Goal: Task Accomplishment & Management: Manage account settings

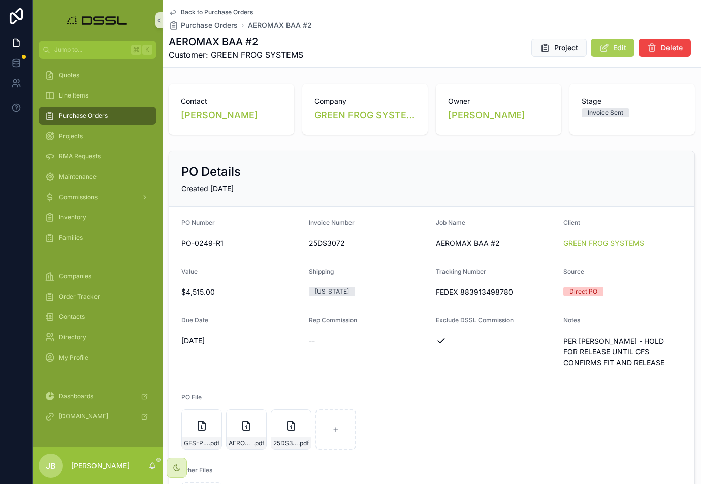
click at [85, 119] on span "Purchase Orders" at bounding box center [83, 116] width 49 height 8
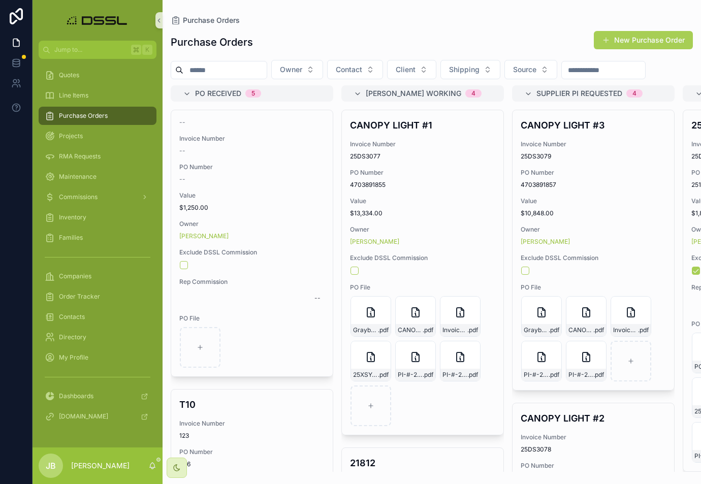
click at [224, 68] on input "scrollable content" at bounding box center [224, 70] width 83 height 14
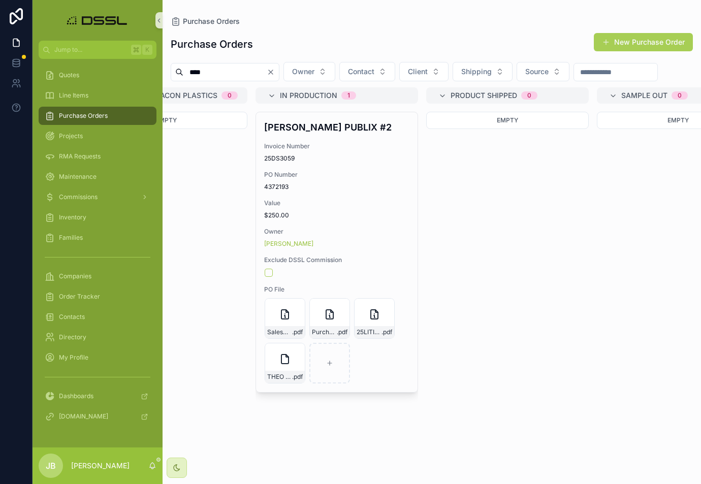
scroll to position [0, 1453]
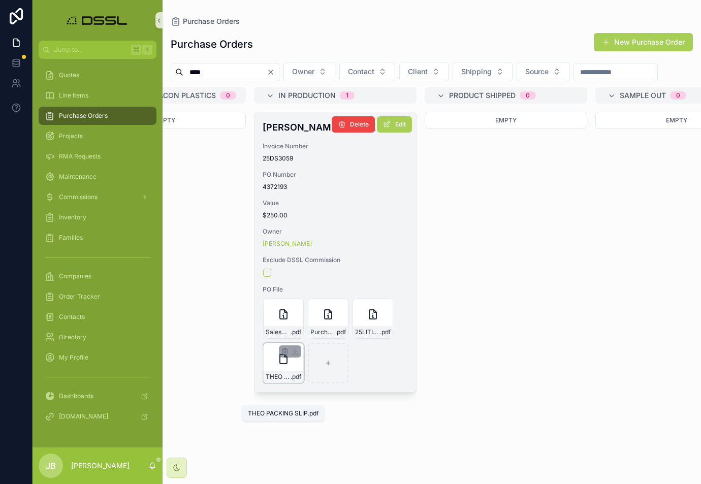
type input "****"
click at [283, 381] on span "THEO PACKING SLIP" at bounding box center [278, 377] width 25 height 8
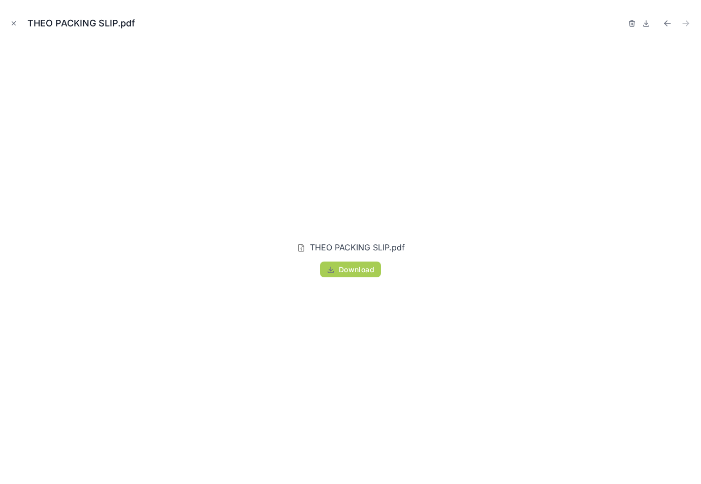
click at [626, 25] on div "THEO PACKING SLIP.pdf" at bounding box center [350, 23] width 685 height 30
click at [632, 23] on icon "button" at bounding box center [632, 24] width 0 height 2
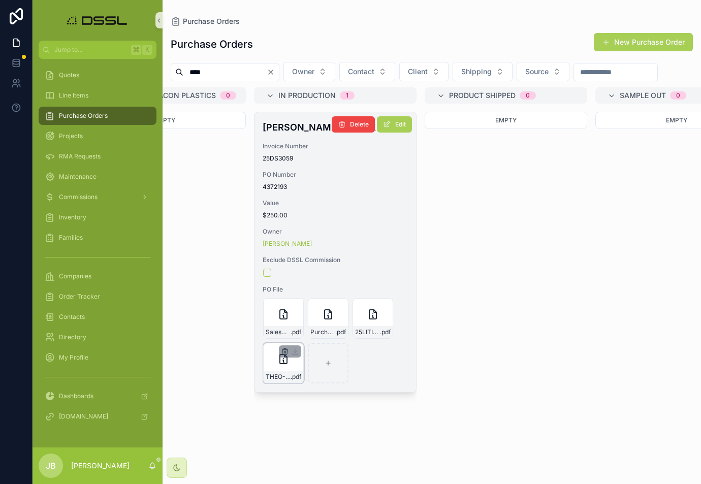
click at [282, 355] on icon "scrollable content" at bounding box center [284, 352] width 5 height 5
click at [303, 356] on icon "scrollable content" at bounding box center [306, 356] width 8 height 8
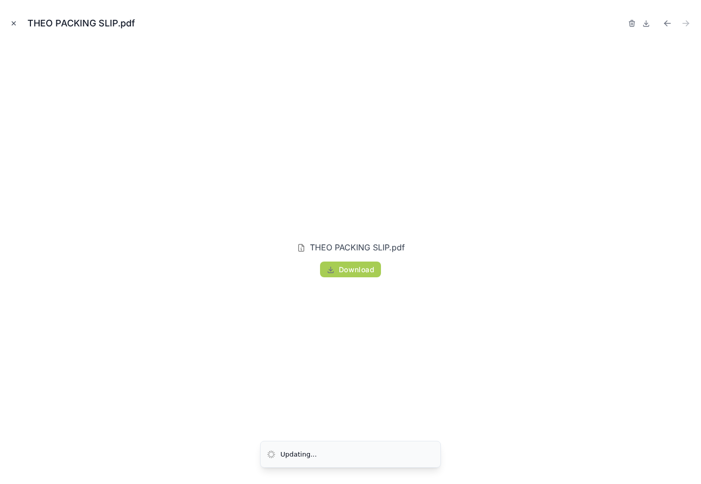
click at [14, 23] on icon "Close modal" at bounding box center [13, 23] width 7 height 7
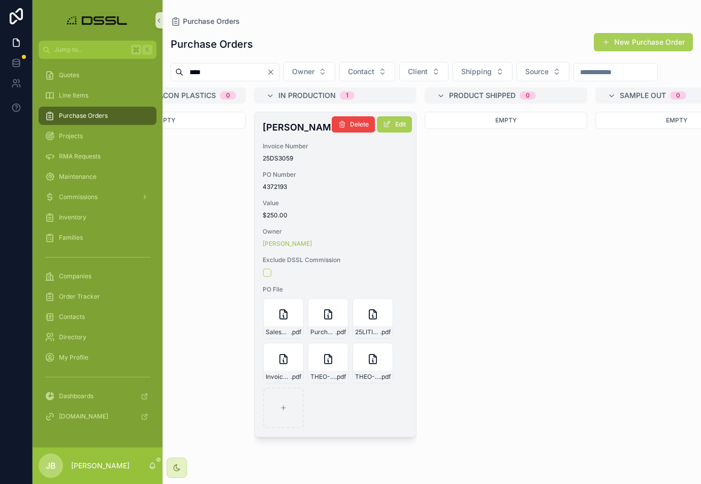
click at [288, 134] on h4 "[PERSON_NAME] PUBLIX #2" at bounding box center [335, 127] width 145 height 14
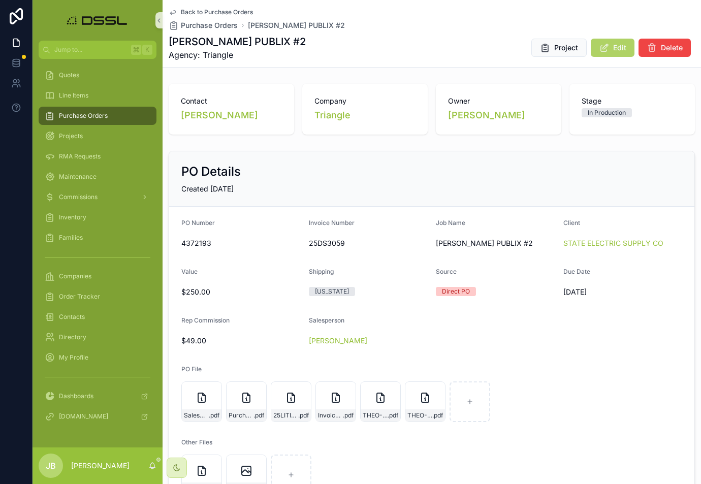
click at [613, 44] on button "Edit" at bounding box center [613, 48] width 44 height 18
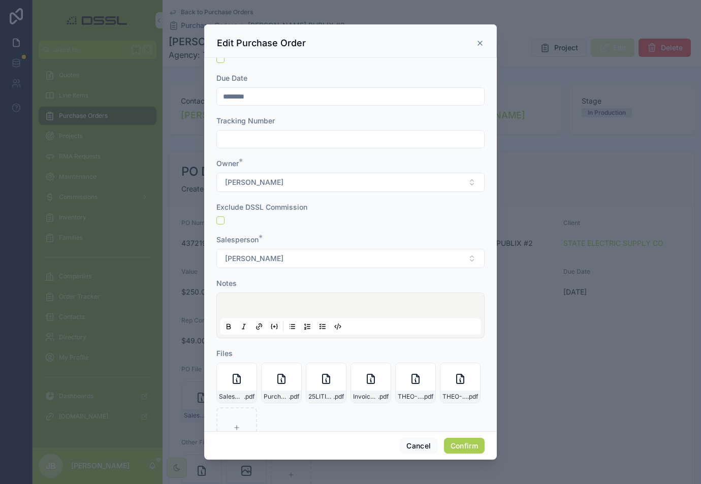
scroll to position [402, 0]
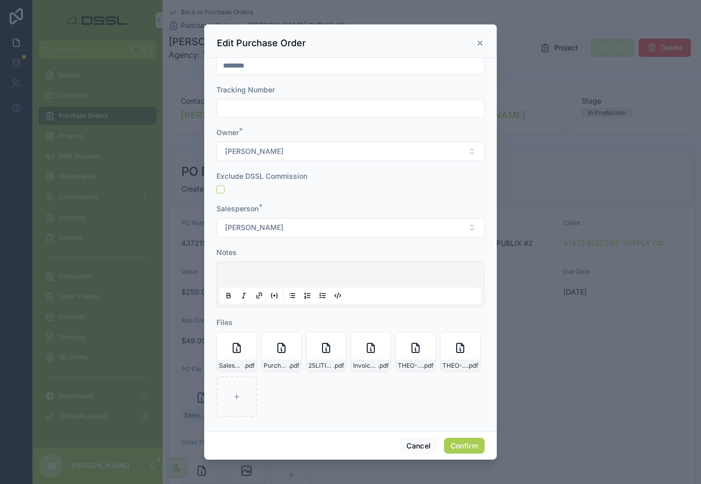
click at [251, 110] on input "text" at bounding box center [350, 108] width 267 height 14
paste input "**********"
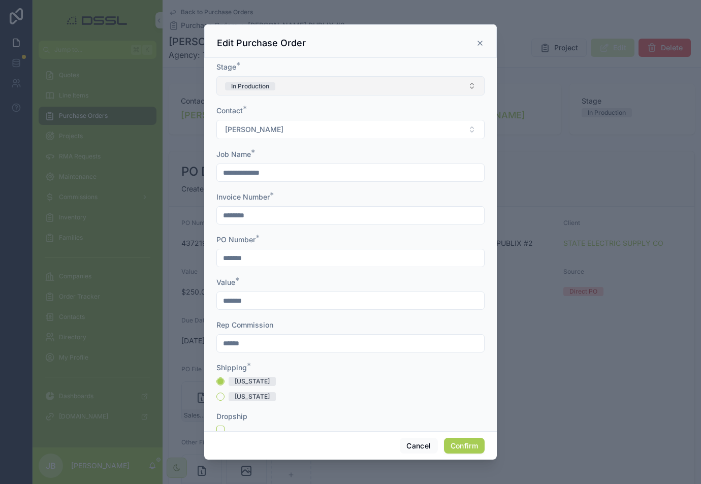
scroll to position [0, 0]
type input "**********"
click at [329, 86] on button "In Production" at bounding box center [350, 85] width 268 height 19
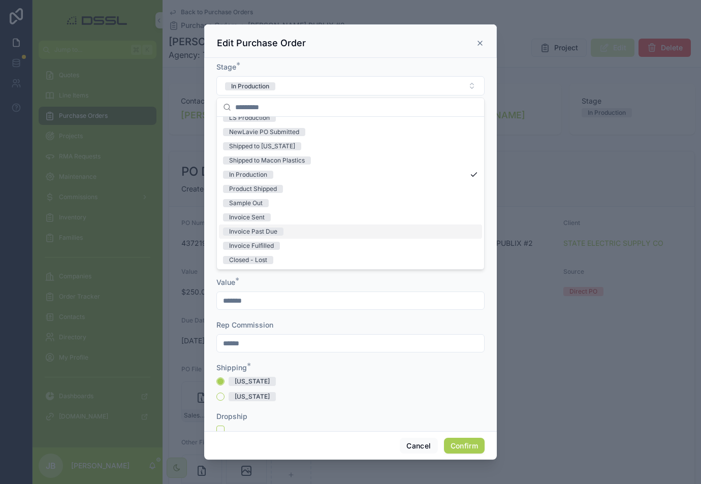
scroll to position [79, 0]
click at [266, 244] on div "Invoice Fulfilled" at bounding box center [251, 246] width 45 height 8
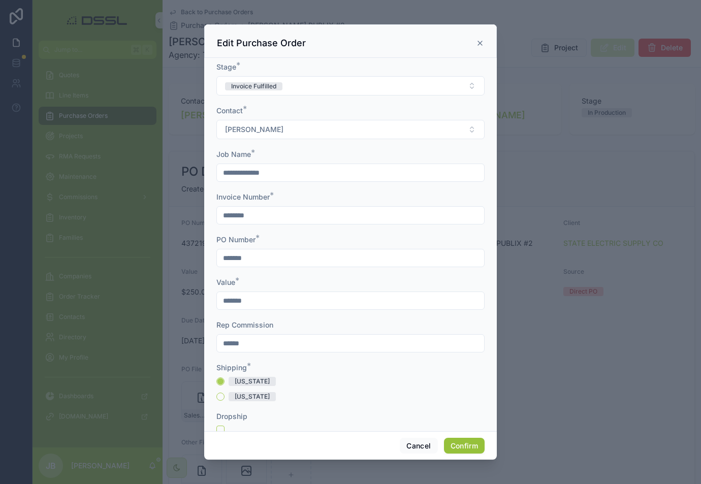
click at [461, 446] on button "Confirm" at bounding box center [464, 446] width 41 height 16
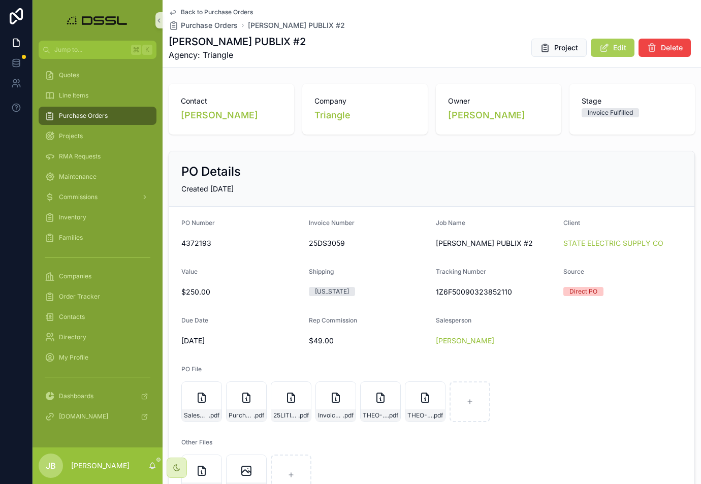
scroll to position [4, 0]
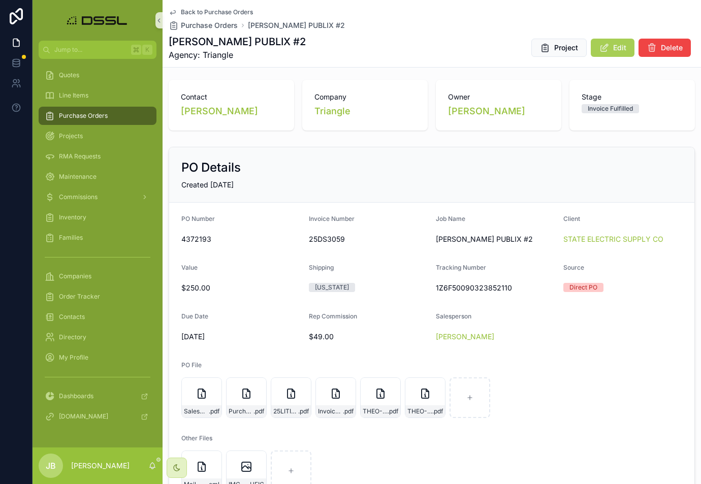
click at [95, 116] on span "Purchase Orders" at bounding box center [83, 116] width 49 height 8
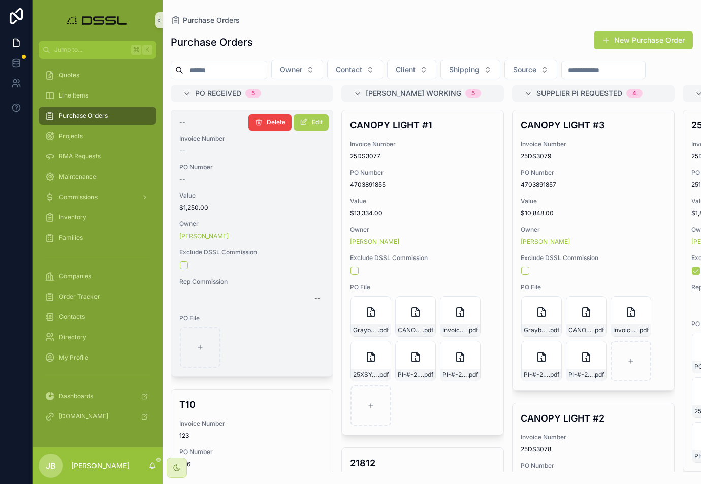
scroll to position [0, 10]
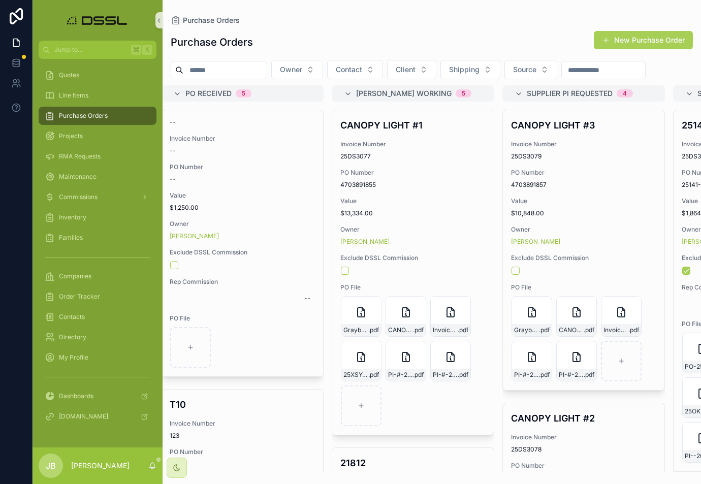
click at [252, 73] on input "scrollable content" at bounding box center [224, 70] width 83 height 14
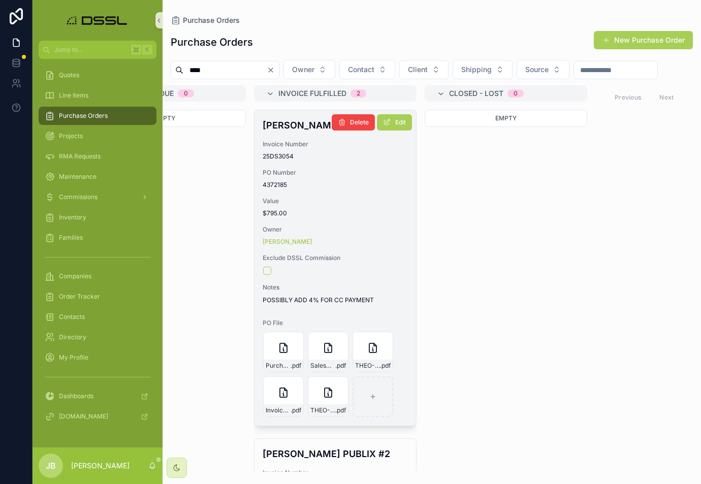
type input "****"
click at [287, 132] on h4 "[PERSON_NAME]" at bounding box center [335, 125] width 145 height 14
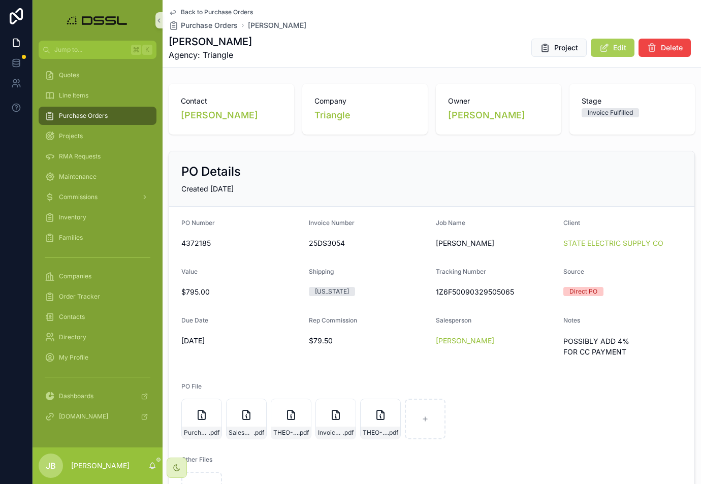
click at [86, 117] on span "Purchase Orders" at bounding box center [83, 116] width 49 height 8
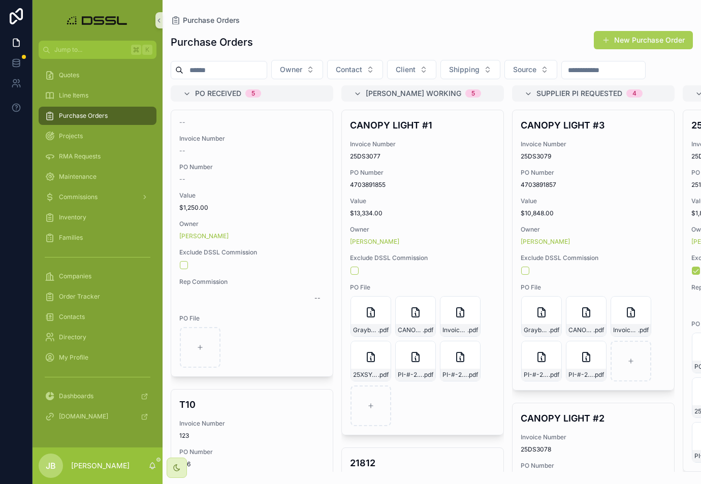
click at [212, 14] on div "Purchase Orders Purchase Orders New Purchase Order Owner Contact Client Shippin…" at bounding box center [432, 236] width 538 height 472
click at [216, 71] on input "scrollable content" at bounding box center [224, 70] width 83 height 14
click at [216, 71] on input "*" at bounding box center [224, 70] width 83 height 14
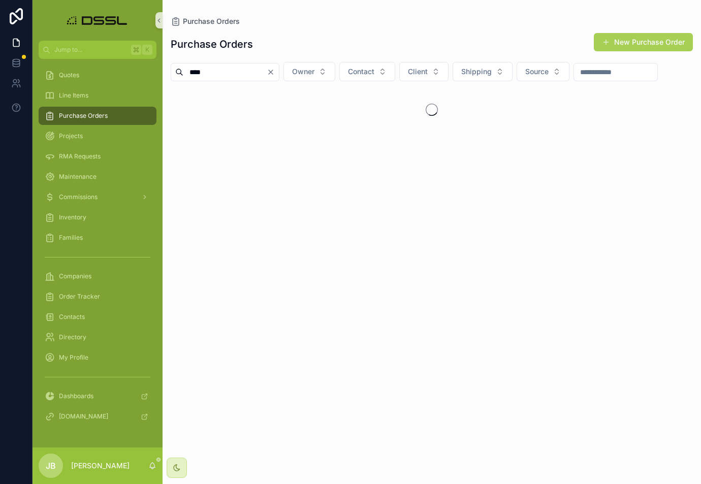
type input "****"
